Goal: Task Accomplishment & Management: Complete application form

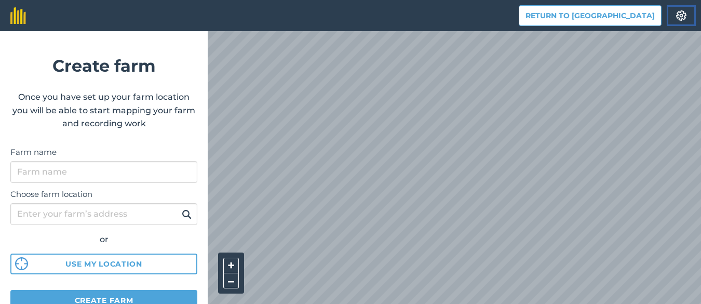
click at [683, 11] on img at bounding box center [681, 15] width 12 height 10
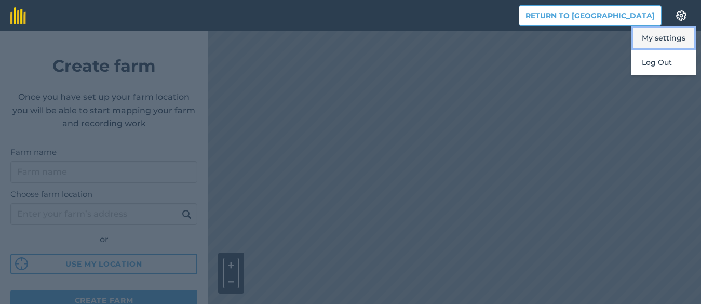
click at [671, 37] on button "My settings" at bounding box center [663, 38] width 64 height 24
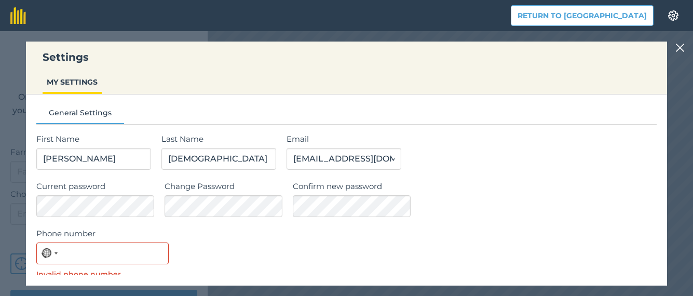
click at [467, 20] on header "Return to Agreena Settings" at bounding box center [346, 15] width 693 height 31
click at [463, 48] on div "Settings MY SETTINGS" at bounding box center [346, 68] width 641 height 53
click at [685, 47] on img at bounding box center [679, 48] width 9 height 12
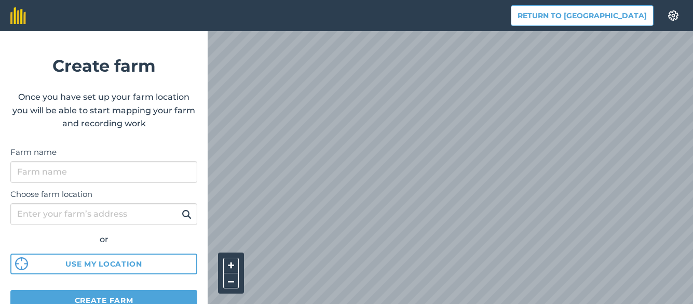
click at [300, 93] on div "Return to Agreena Settings Create farm Once you have set up your farm location …" at bounding box center [346, 152] width 693 height 304
click at [290, 83] on div "Return to Agreena Settings Create farm Once you have set up your farm location …" at bounding box center [346, 152] width 693 height 304
click at [31, 169] on input "Farm name" at bounding box center [103, 172] width 187 height 22
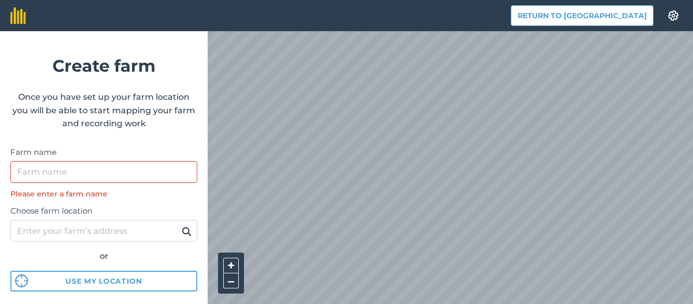
click at [387, 144] on div "Return to Agreena Settings Create farm Once you have set up your farm location …" at bounding box center [346, 152] width 693 height 304
click at [103, 175] on input "Farm name" at bounding box center [103, 172] width 187 height 22
click at [410, 48] on div "Return to Agreena Settings Create farm Once you have set up your farm location …" at bounding box center [346, 152] width 693 height 304
